Goal: Find specific page/section: Find specific page/section

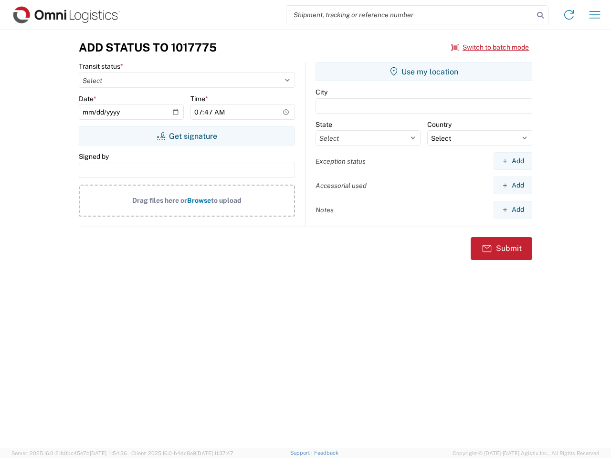
click at [410, 15] on input "search" at bounding box center [409, 15] width 247 height 18
click at [540, 15] on icon at bounding box center [540, 15] width 13 height 13
click at [569, 15] on icon at bounding box center [568, 14] width 15 height 15
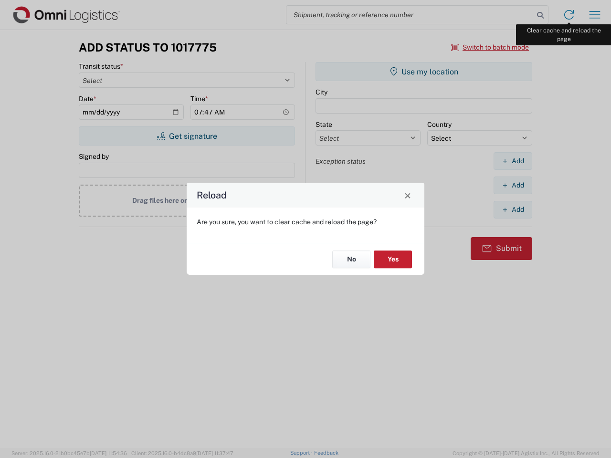
click at [595, 15] on div "Reload Are you sure, you want to clear cache and reload the page? No Yes" at bounding box center [305, 229] width 611 height 458
click at [490, 47] on div "Reload Are you sure, you want to clear cache and reload the page? No Yes" at bounding box center [305, 229] width 611 height 458
click at [187, 136] on div "Reload Are you sure, you want to clear cache and reload the page? No Yes" at bounding box center [305, 229] width 611 height 458
click at [424, 72] on div "Reload Are you sure, you want to clear cache and reload the page? No Yes" at bounding box center [305, 229] width 611 height 458
click at [513, 161] on div "Reload Are you sure, you want to clear cache and reload the page? No Yes" at bounding box center [305, 229] width 611 height 458
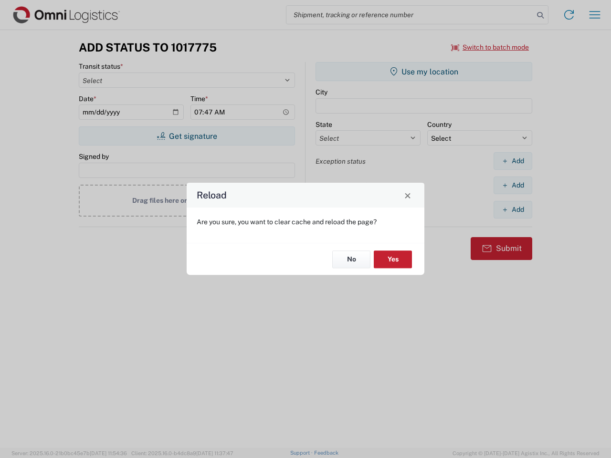
click at [513, 185] on div "Reload Are you sure, you want to clear cache and reload the page? No Yes" at bounding box center [305, 229] width 611 height 458
click at [513, 210] on div "Reload Are you sure, you want to clear cache and reload the page? No Yes" at bounding box center [305, 229] width 611 height 458
